Goal: Task Accomplishment & Management: Manage account settings

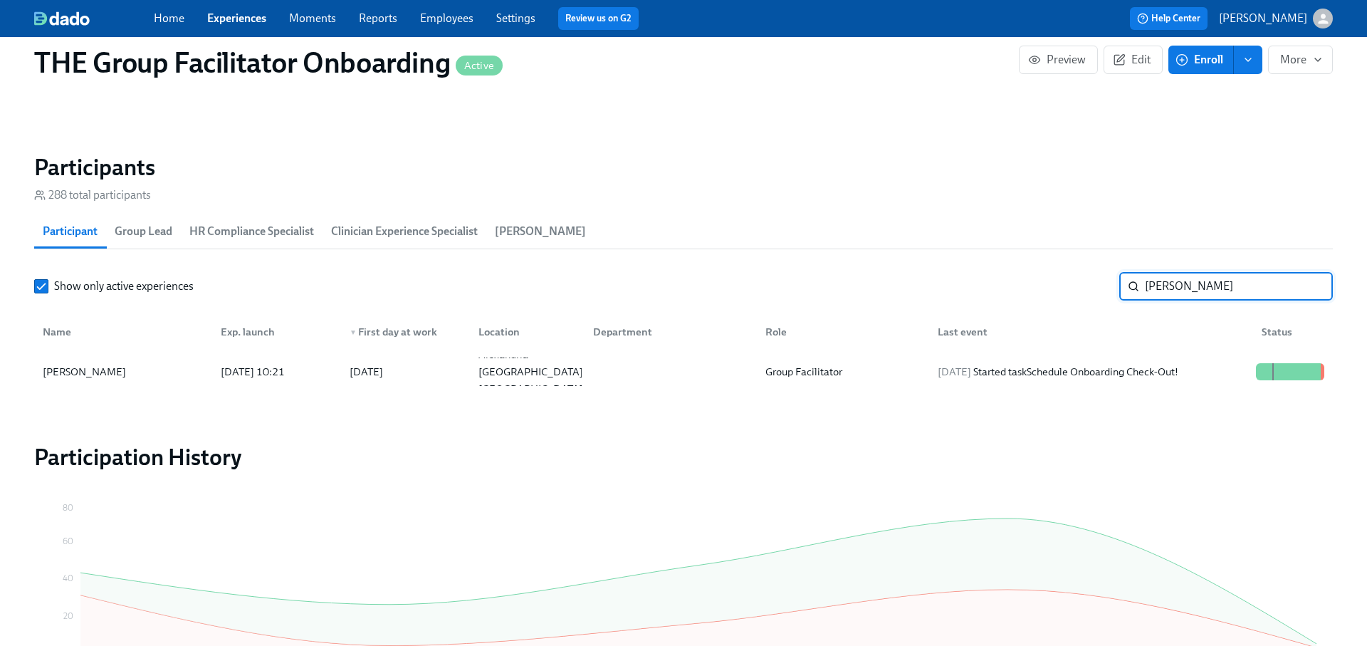
scroll to position [0, 23436]
type input "[PERSON_NAME]"
click at [1091, 374] on div "[DATE] Started task Schedule Onboarding Check-Out!" at bounding box center [1058, 371] width 252 height 17
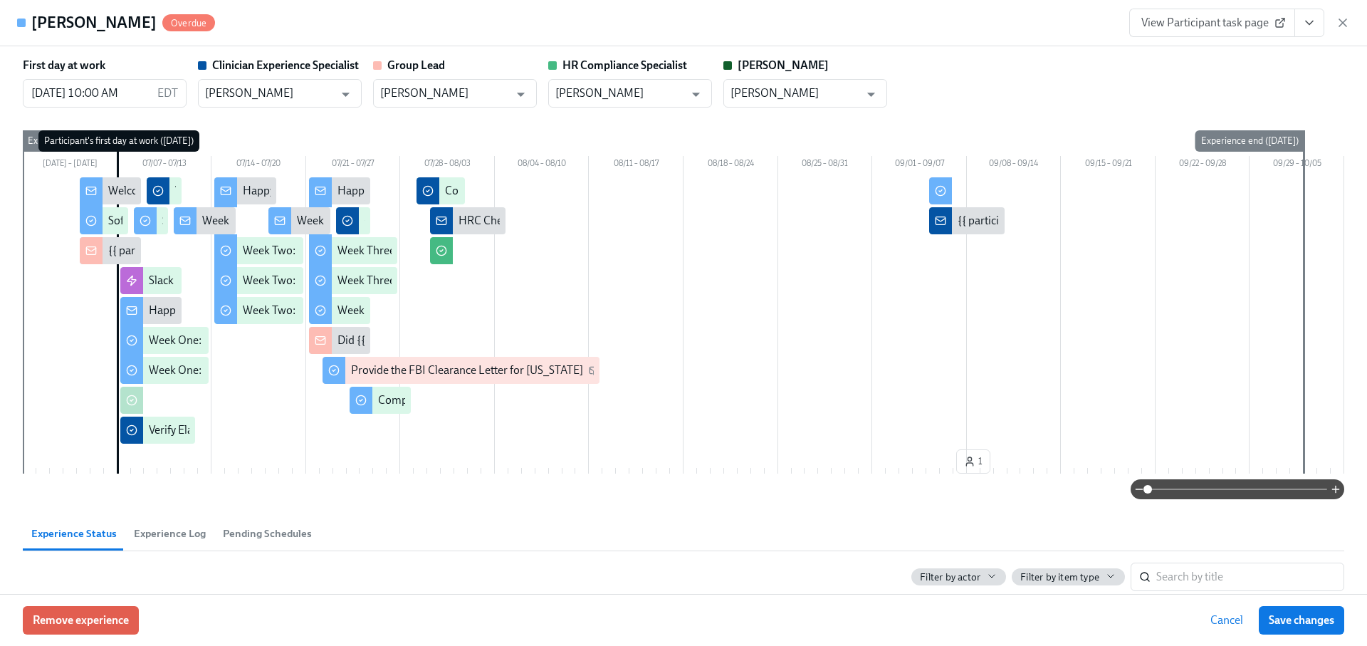
click at [1308, 21] on icon "View task page" at bounding box center [1309, 23] width 14 height 14
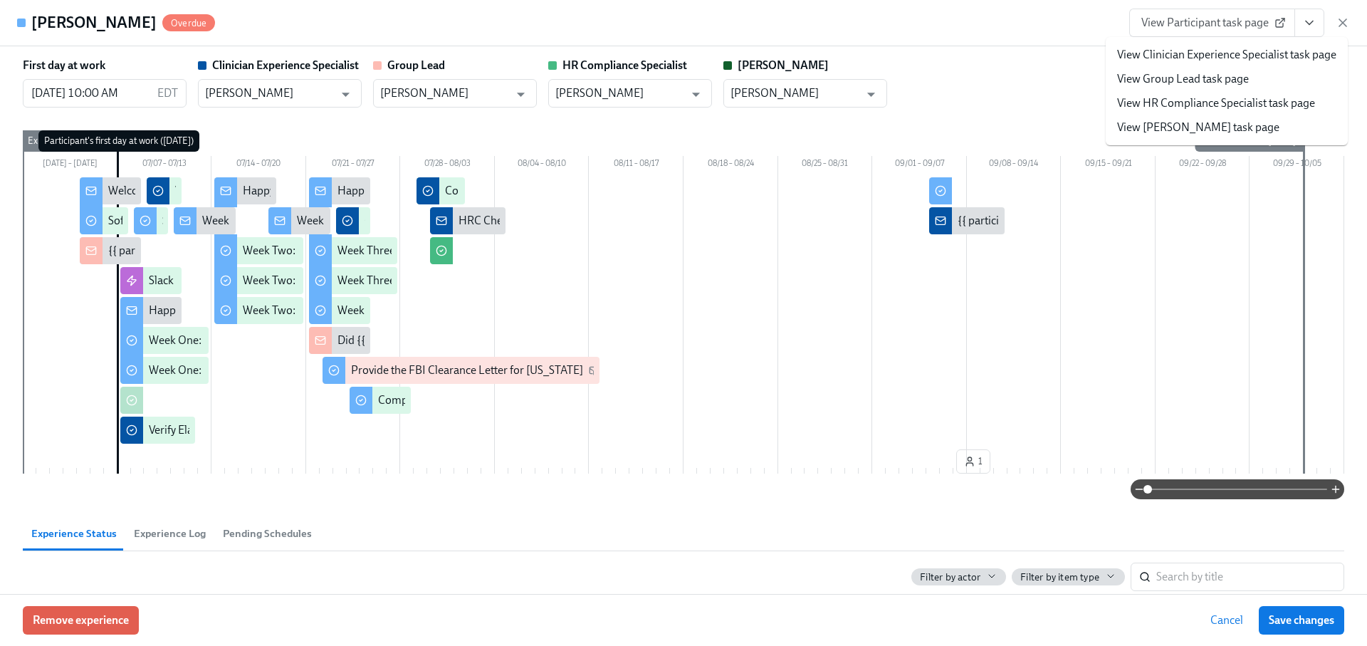
click at [1308, 21] on icon "View task page" at bounding box center [1309, 23] width 14 height 14
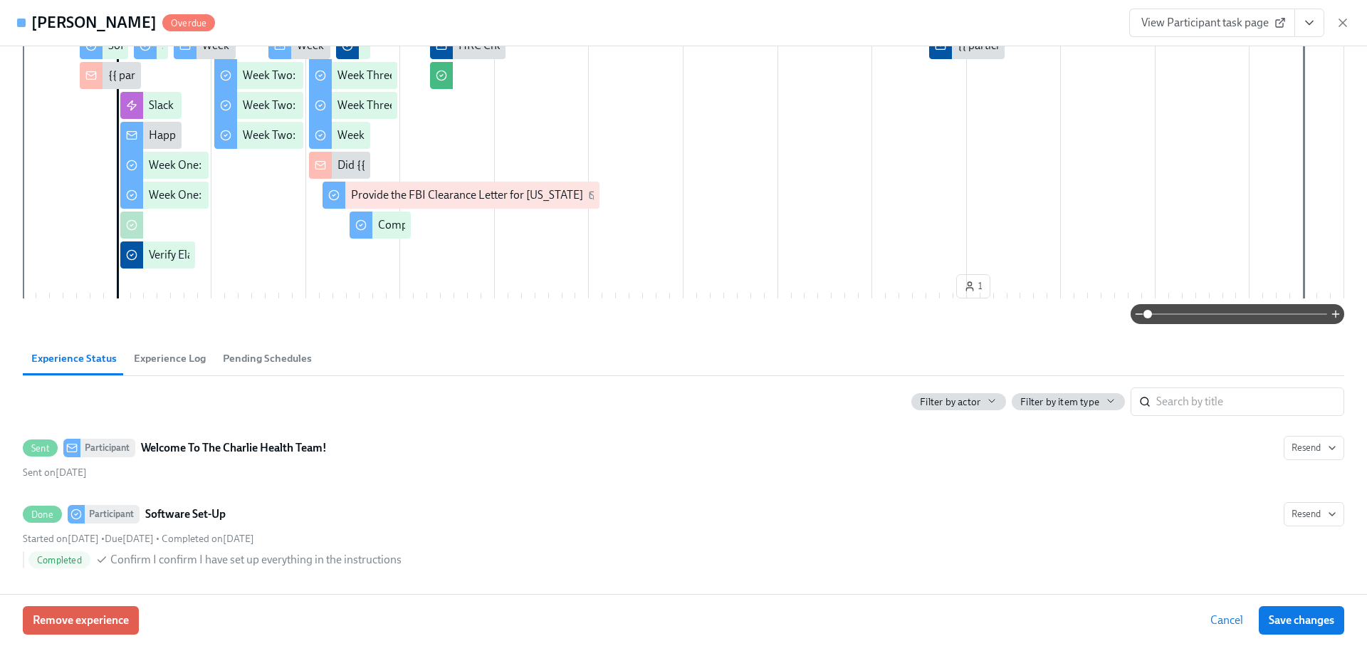
scroll to position [194, 0]
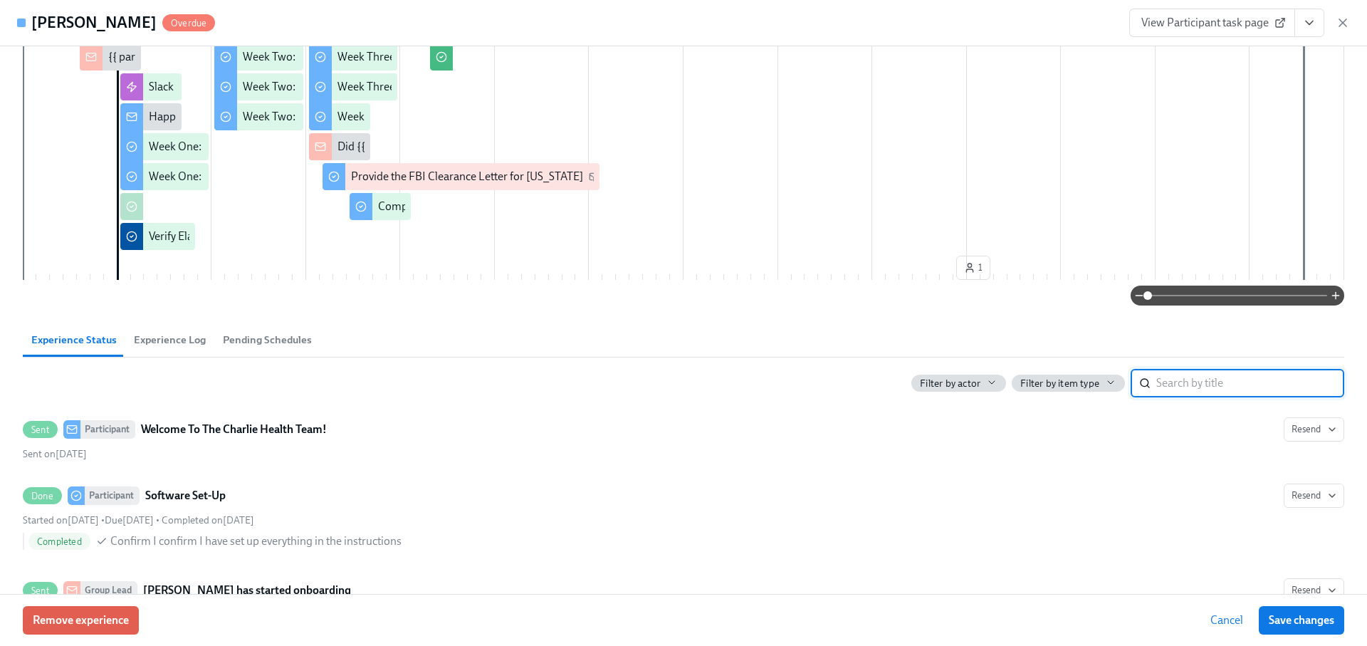
click at [1206, 392] on input "search" at bounding box center [1250, 383] width 188 height 28
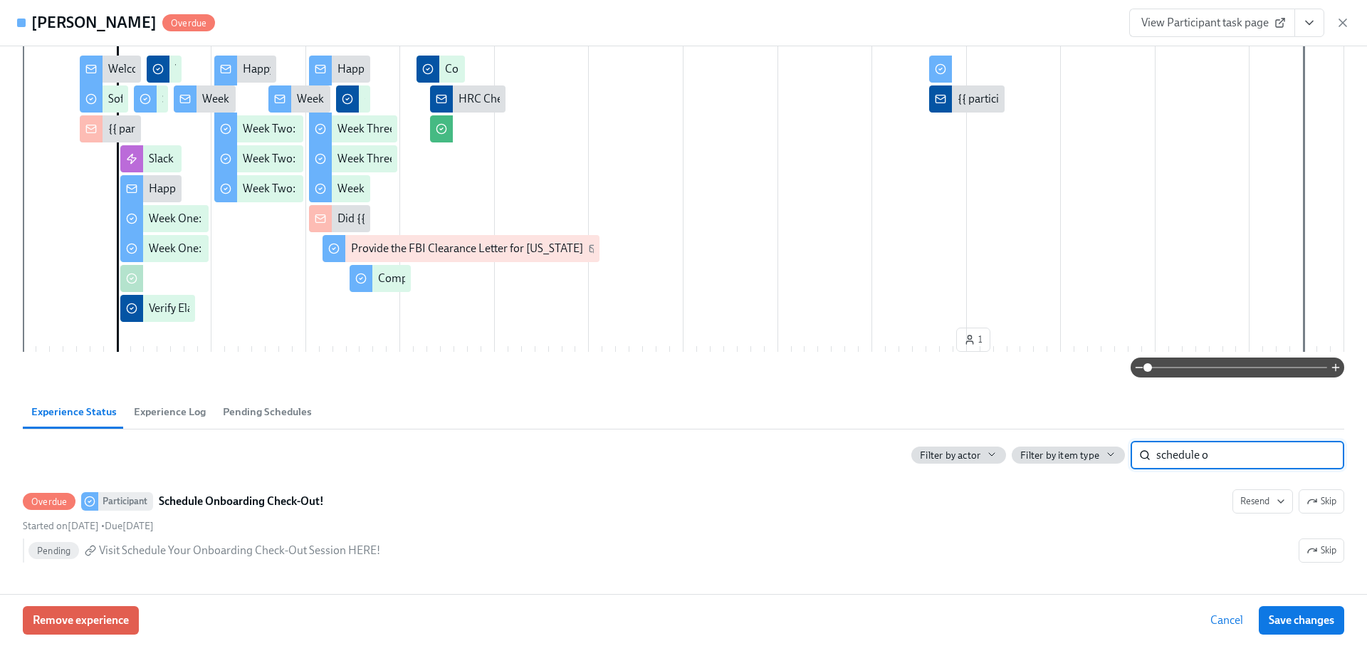
scroll to position [120, 0]
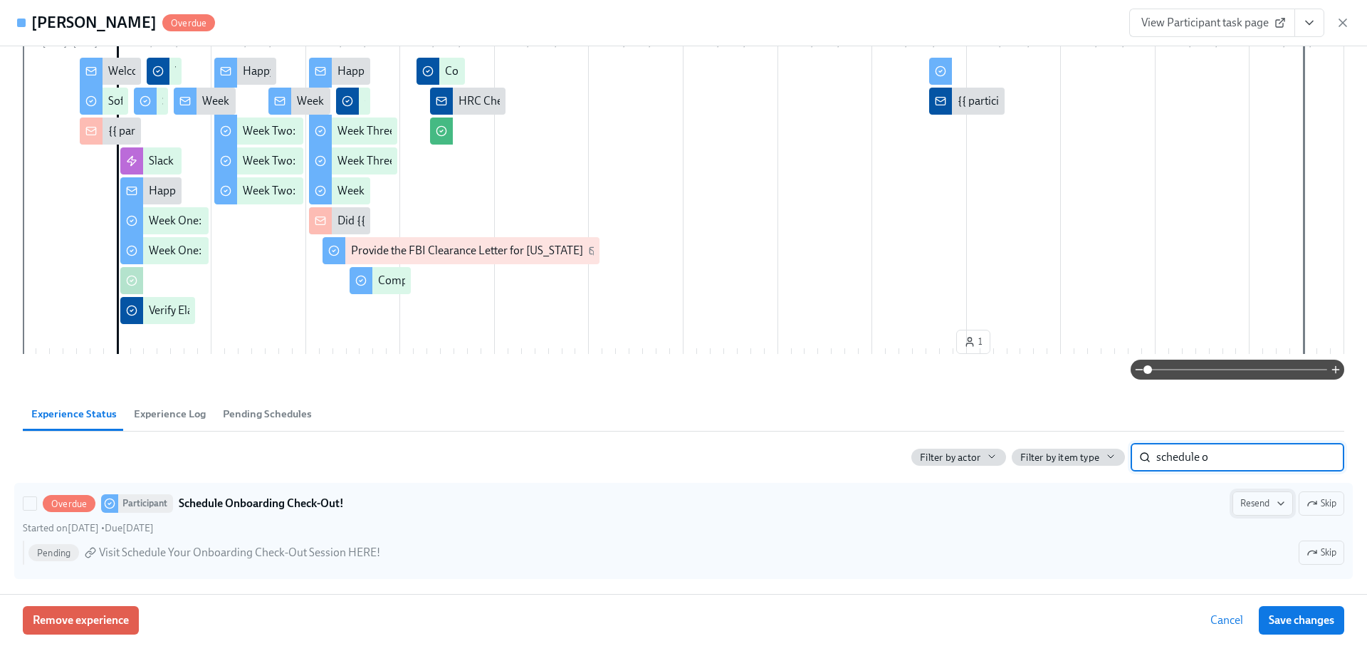
type input "schedule o"
click at [1263, 504] on span "Resend" at bounding box center [1262, 503] width 45 height 14
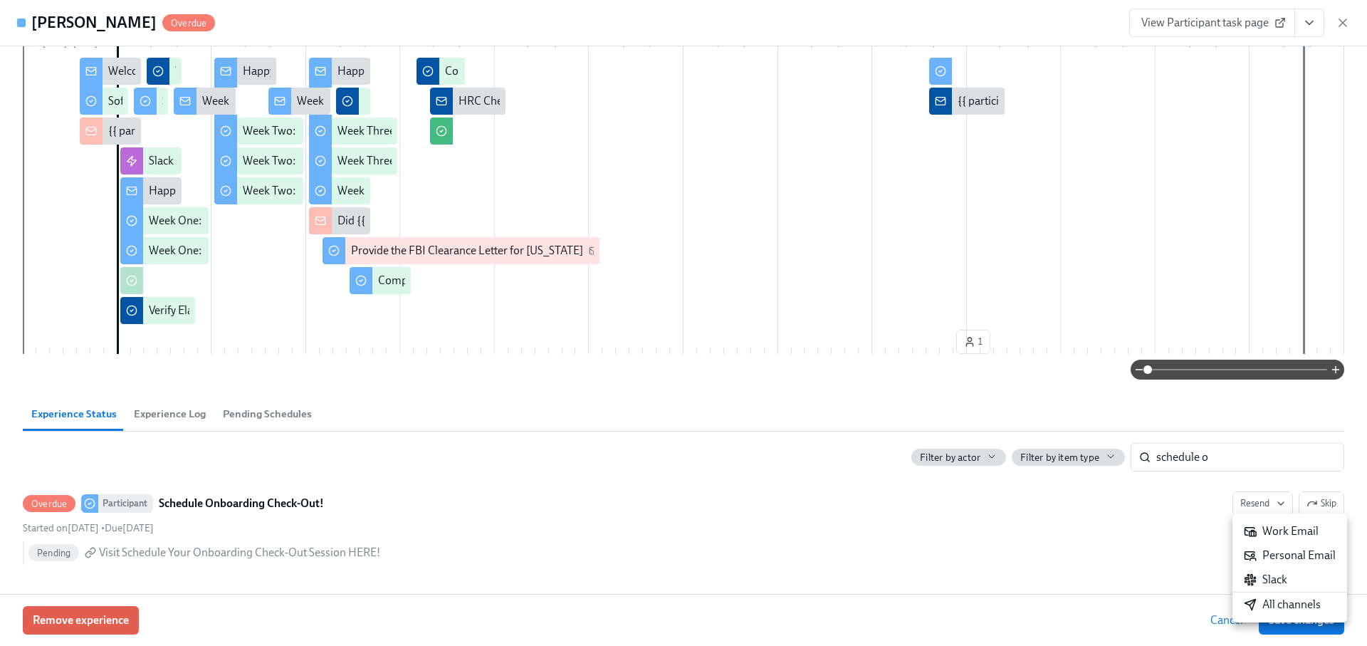
click at [1266, 606] on div "All channels" at bounding box center [1282, 605] width 77 height 16
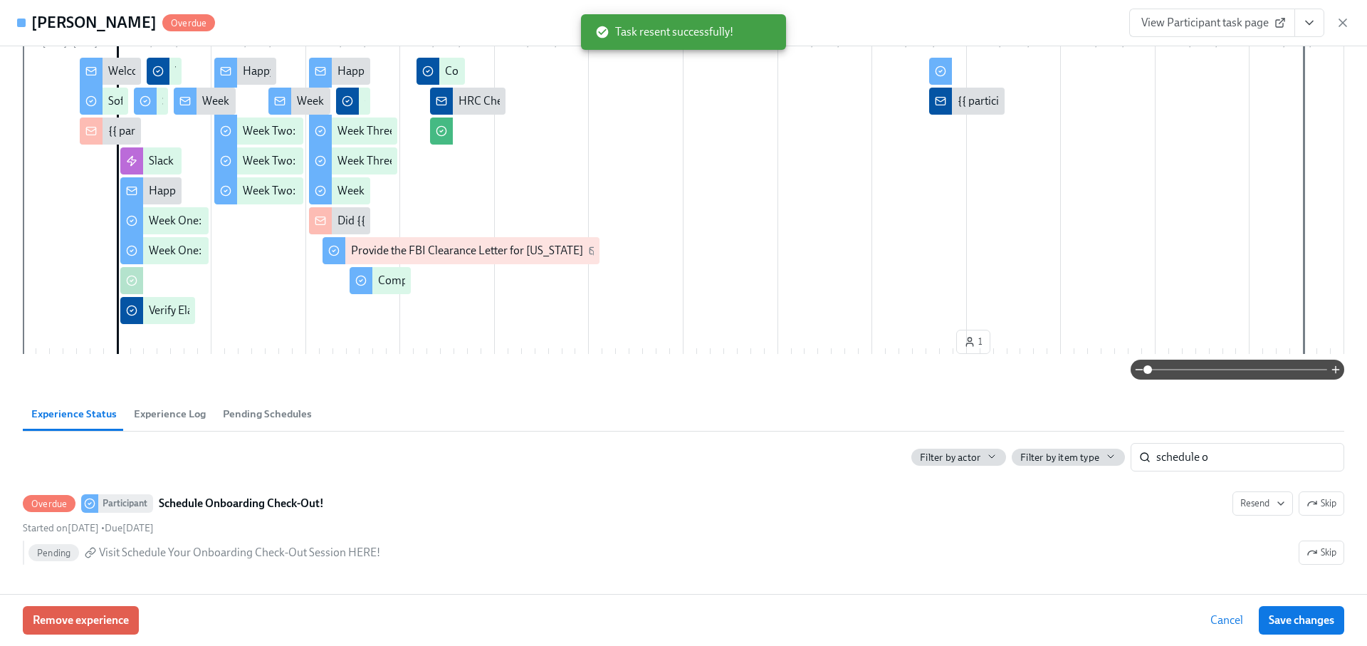
click at [1342, 21] on icon "button" at bounding box center [1343, 23] width 14 height 14
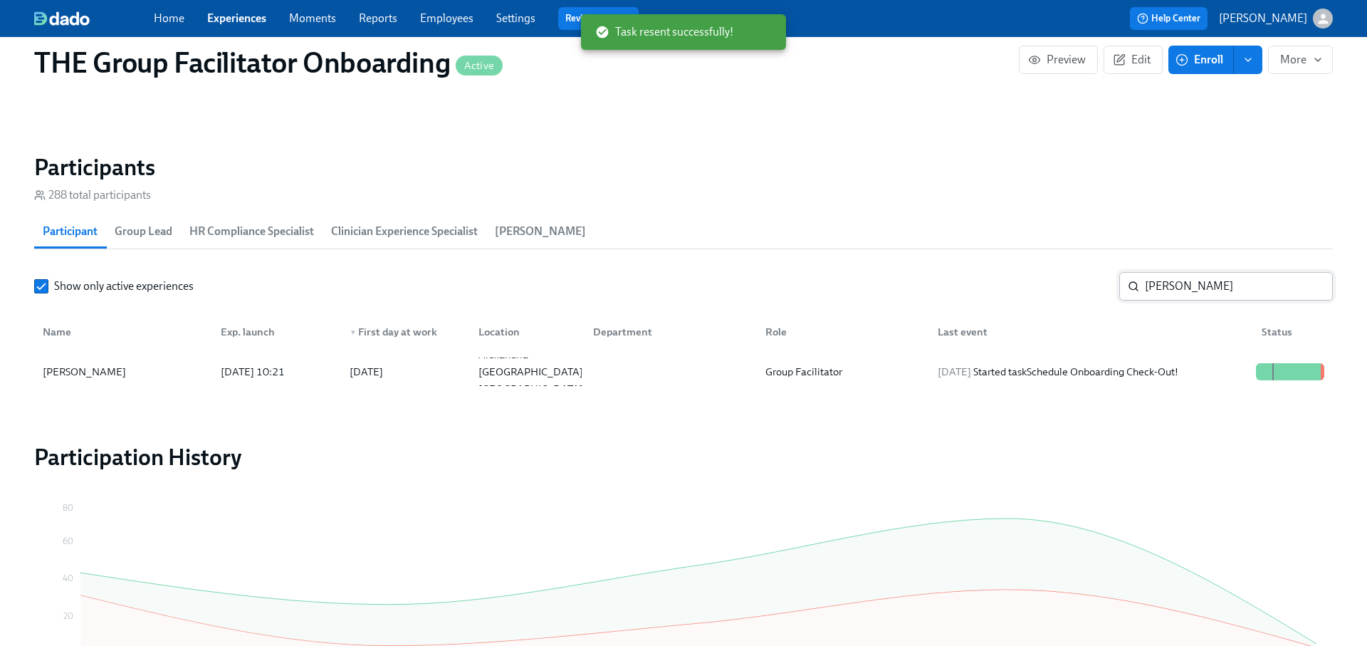
click at [1204, 277] on input "[PERSON_NAME]" at bounding box center [1239, 286] width 188 height 28
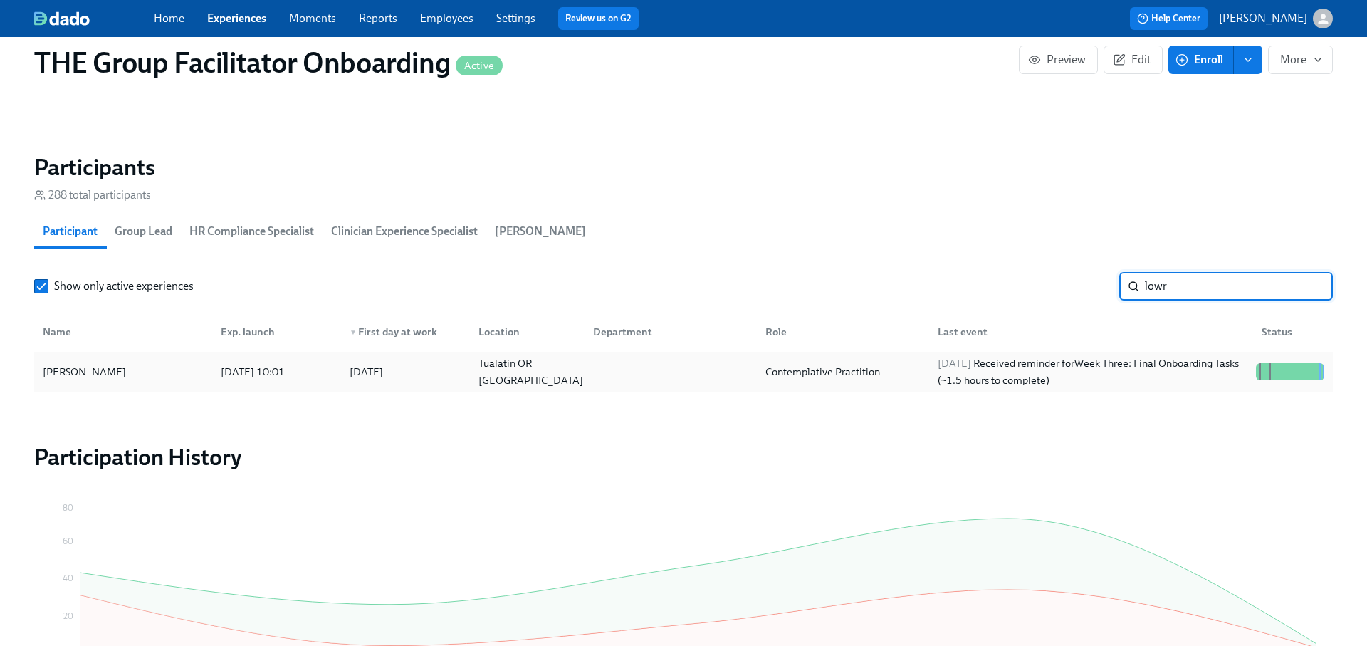
type input "lowr"
click at [1166, 366] on div "[DATE] Received reminder for Week Three: Final Onboarding Tasks (~1.5 hours to …" at bounding box center [1091, 372] width 318 height 34
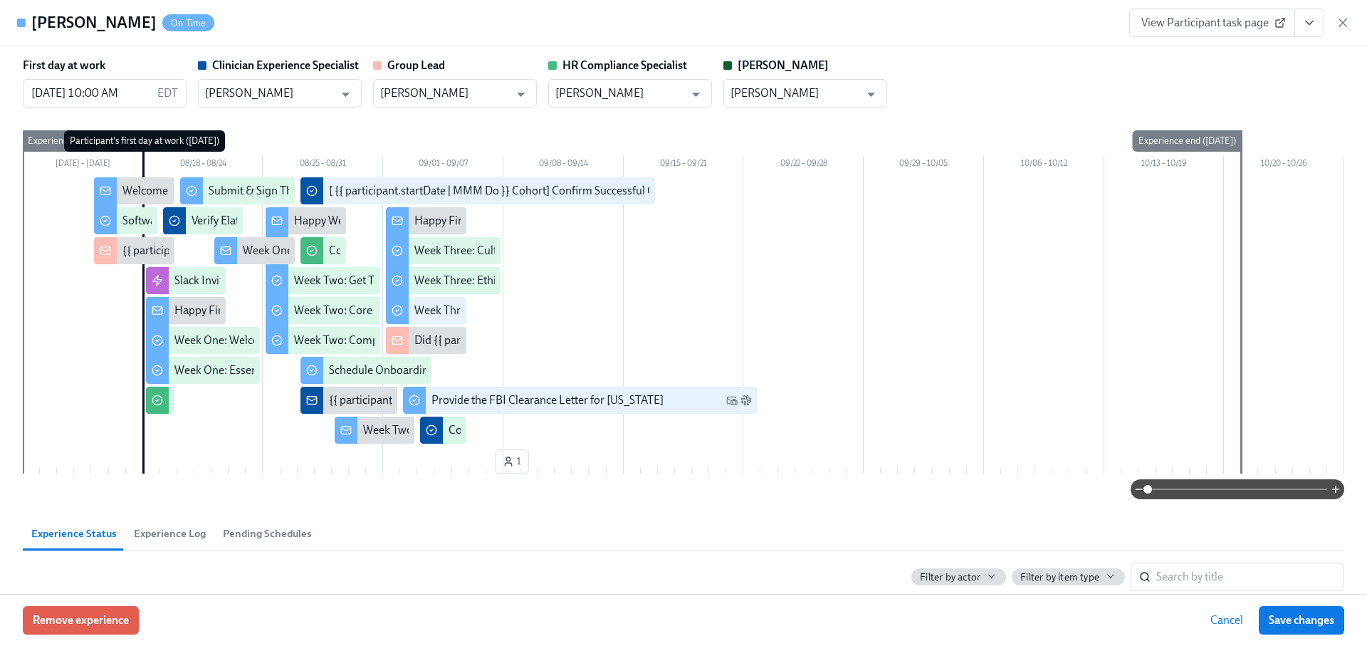
click at [1212, 16] on span "View Participant task page" at bounding box center [1212, 23] width 142 height 14
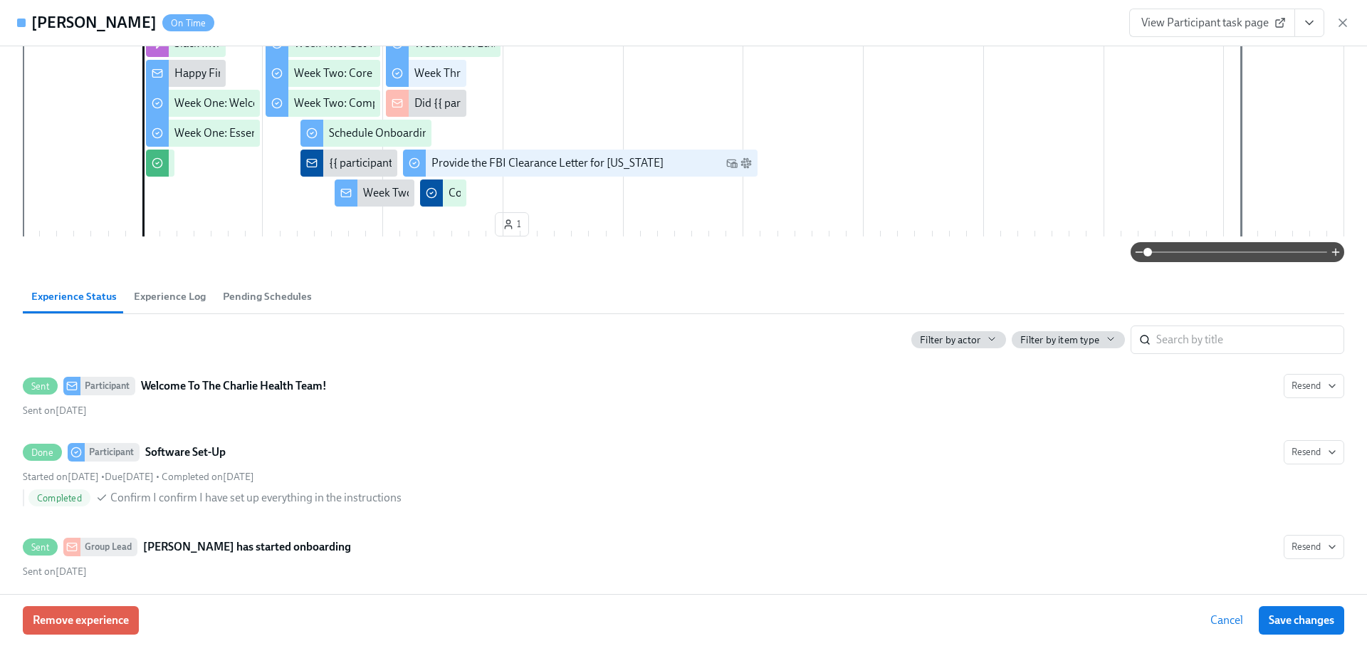
scroll to position [251, 0]
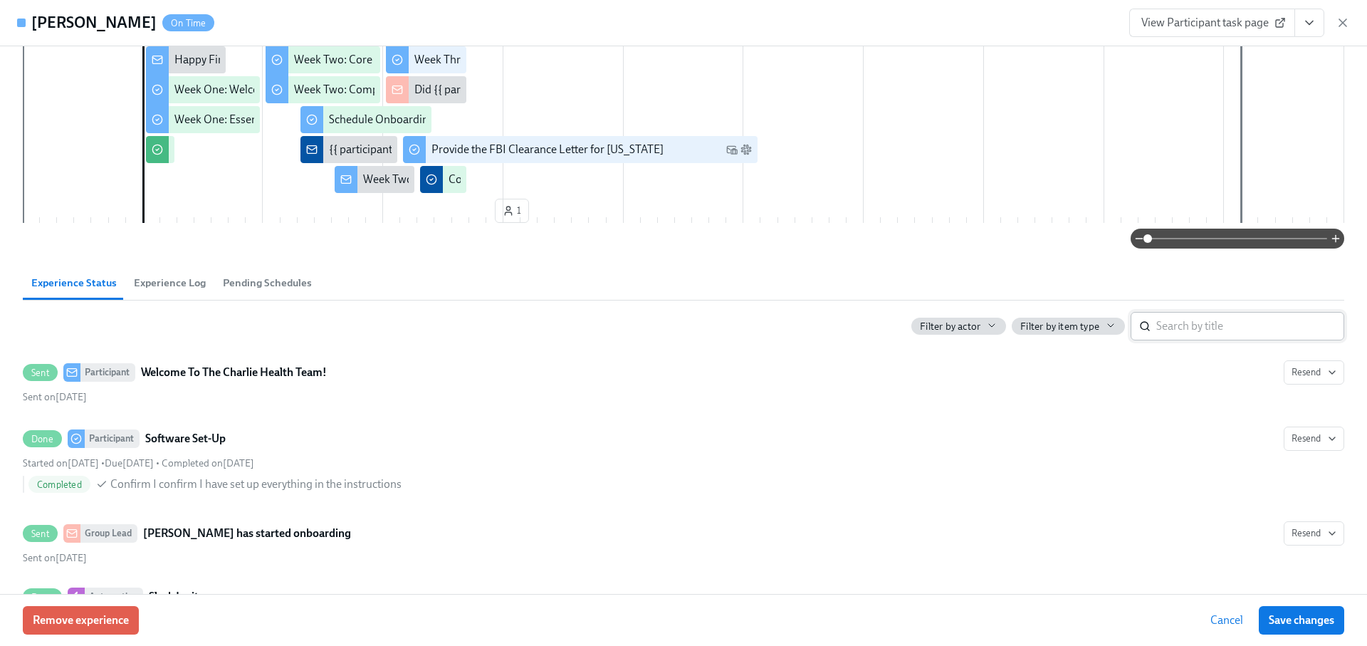
click at [1189, 335] on input "search" at bounding box center [1250, 326] width 188 height 28
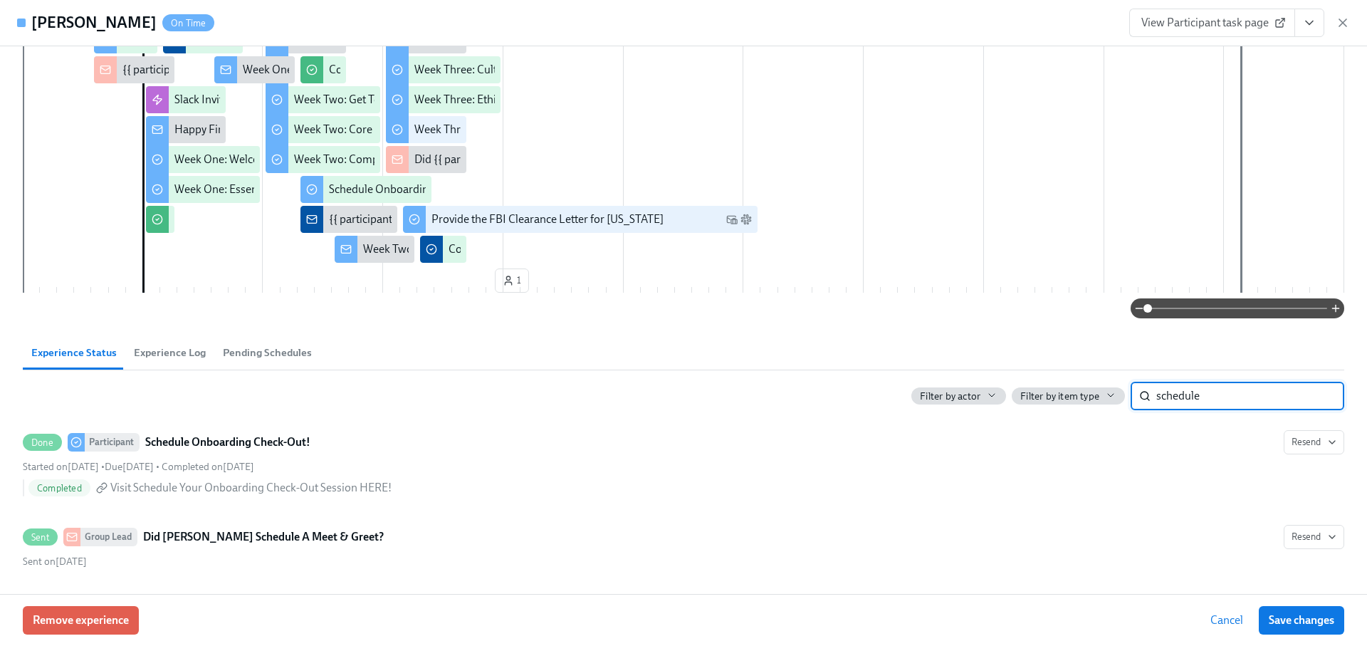
scroll to position [179, 0]
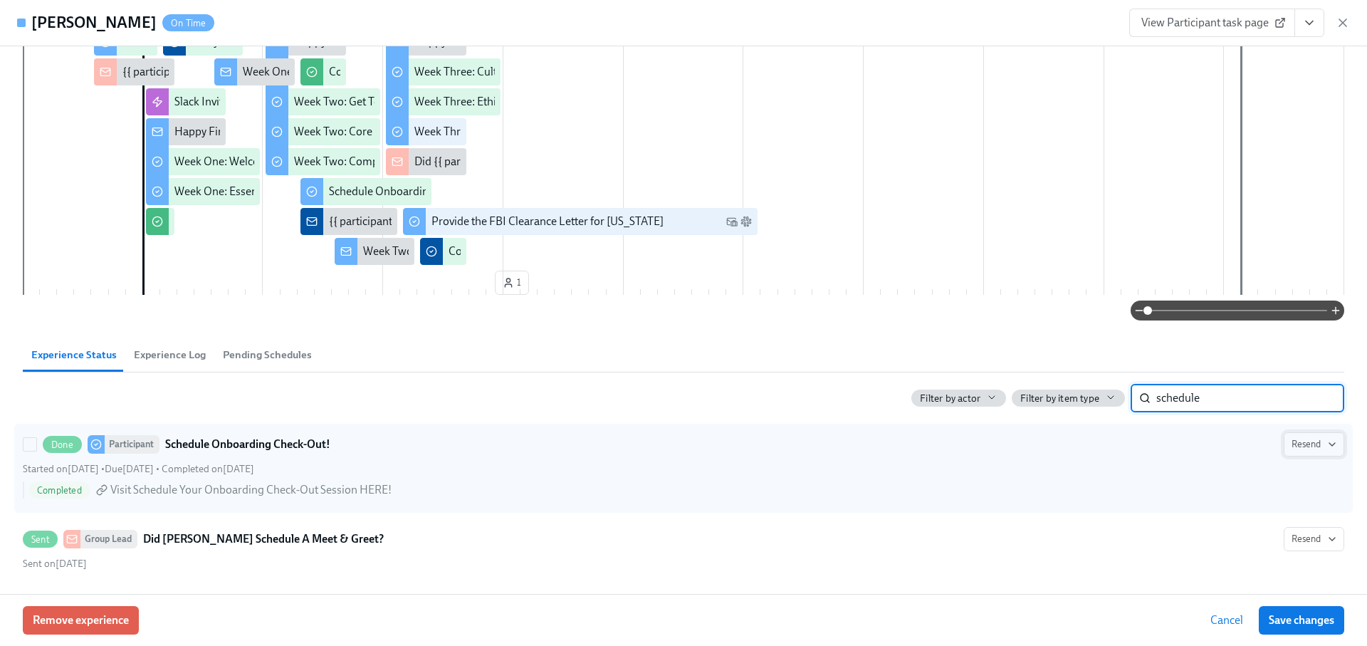
type input "schedule"
click at [1316, 449] on span "Resend" at bounding box center [1313, 444] width 45 height 14
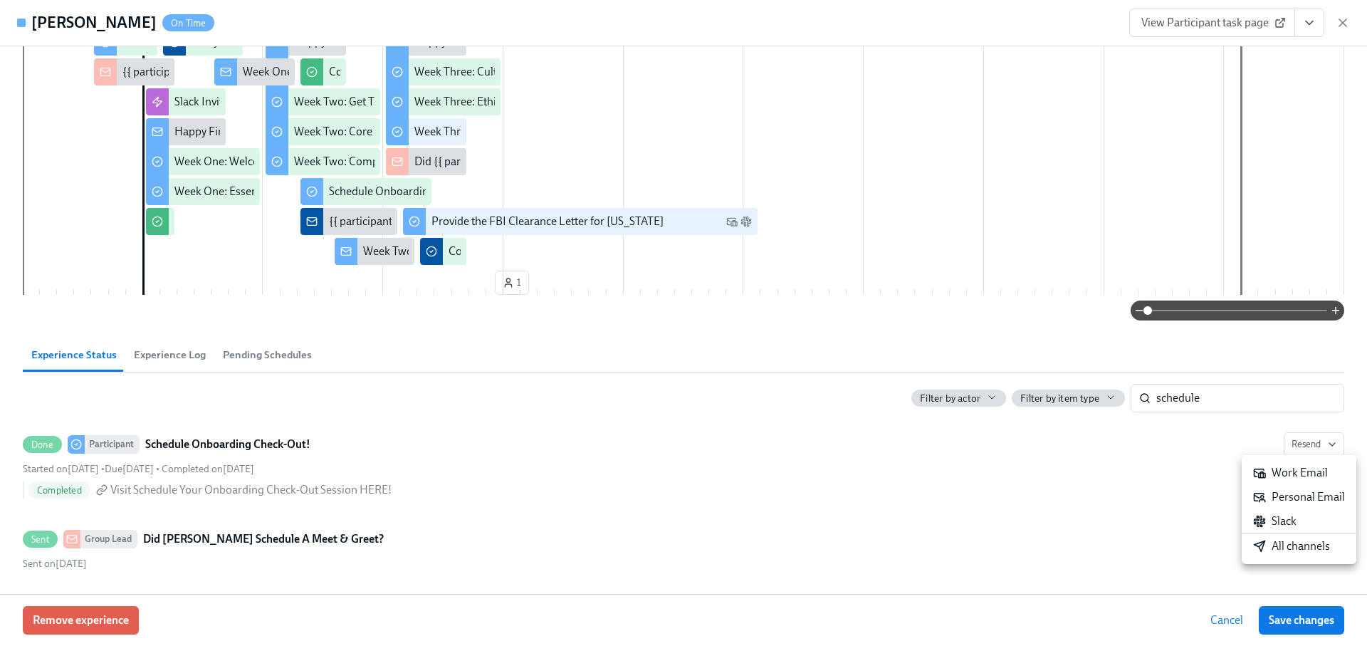
click at [1274, 550] on div "All channels" at bounding box center [1291, 546] width 77 height 16
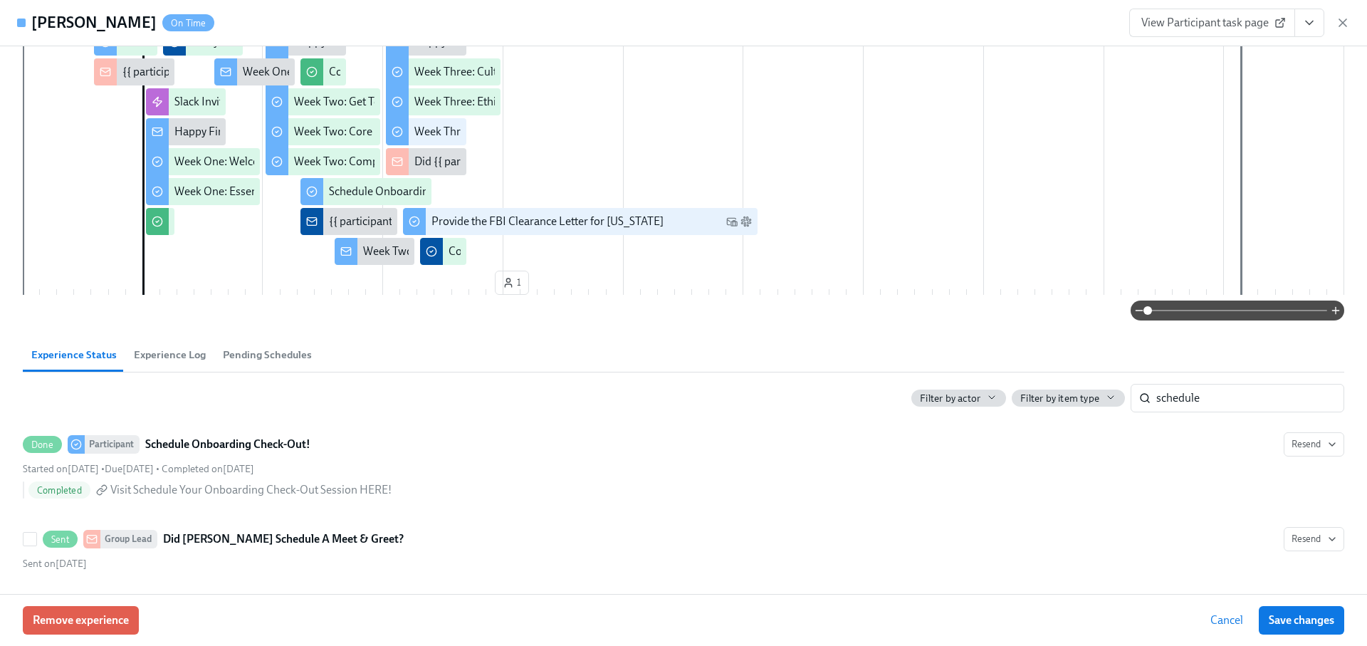
scroll to position [0, 23886]
